Goal: Download file/media

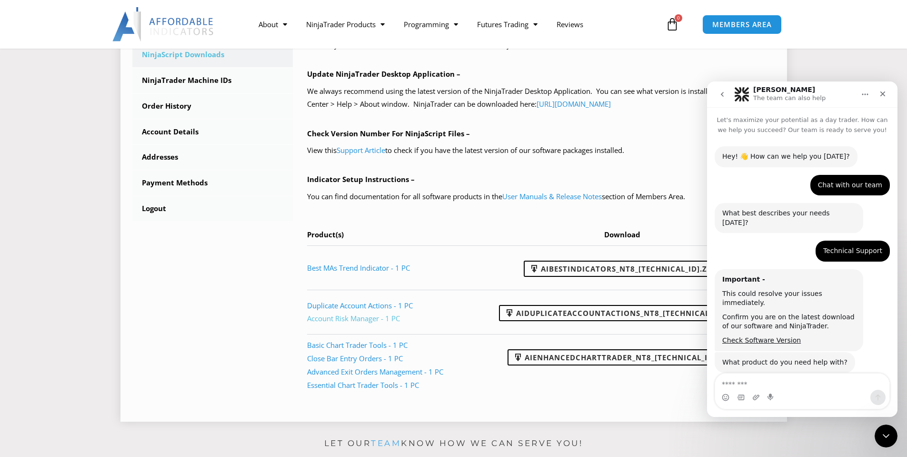
scroll to position [1544, 0]
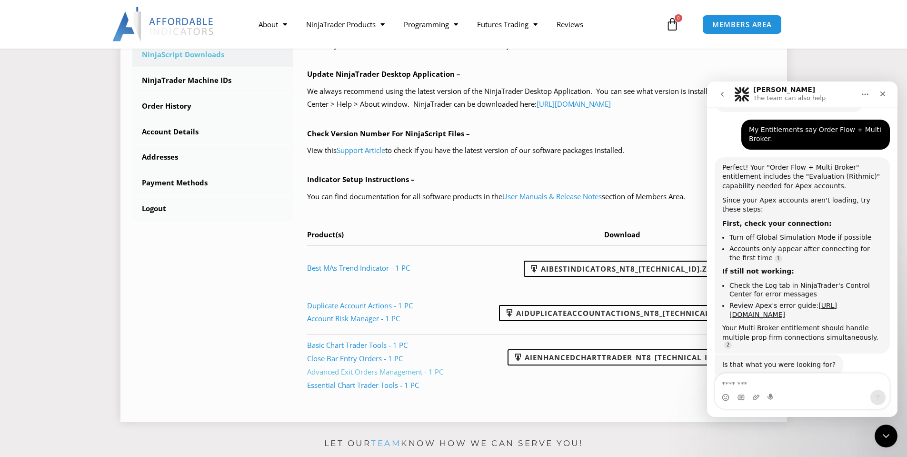
click at [336, 373] on link "Advanced Exit Orders Management - 1 PC" at bounding box center [375, 372] width 136 height 10
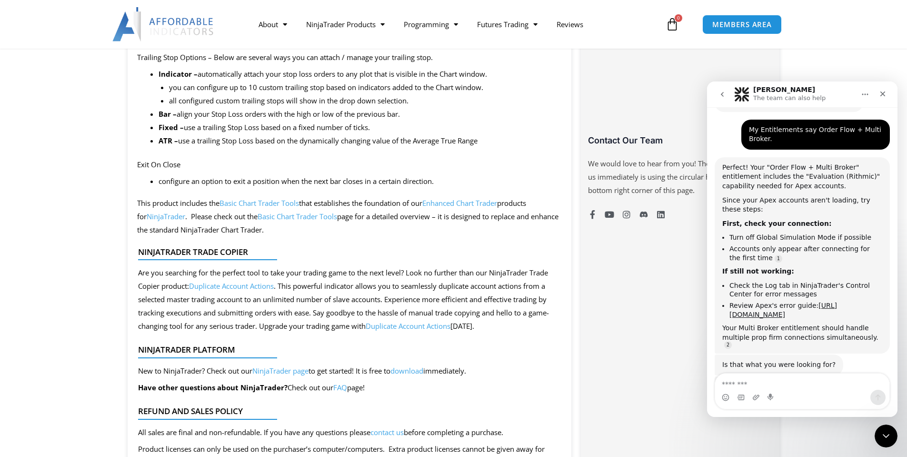
scroll to position [810, 0]
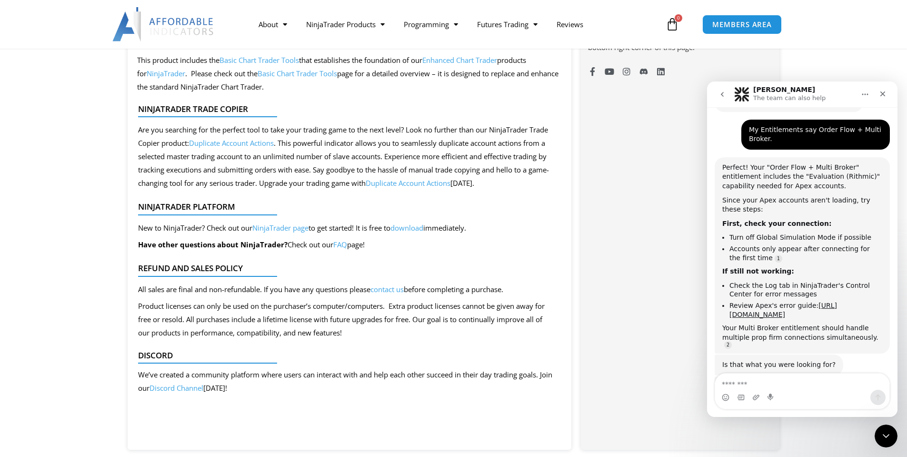
click at [183, 390] on link "Discord Channel" at bounding box center [177, 388] width 54 height 10
